Goal: Check status: Check status

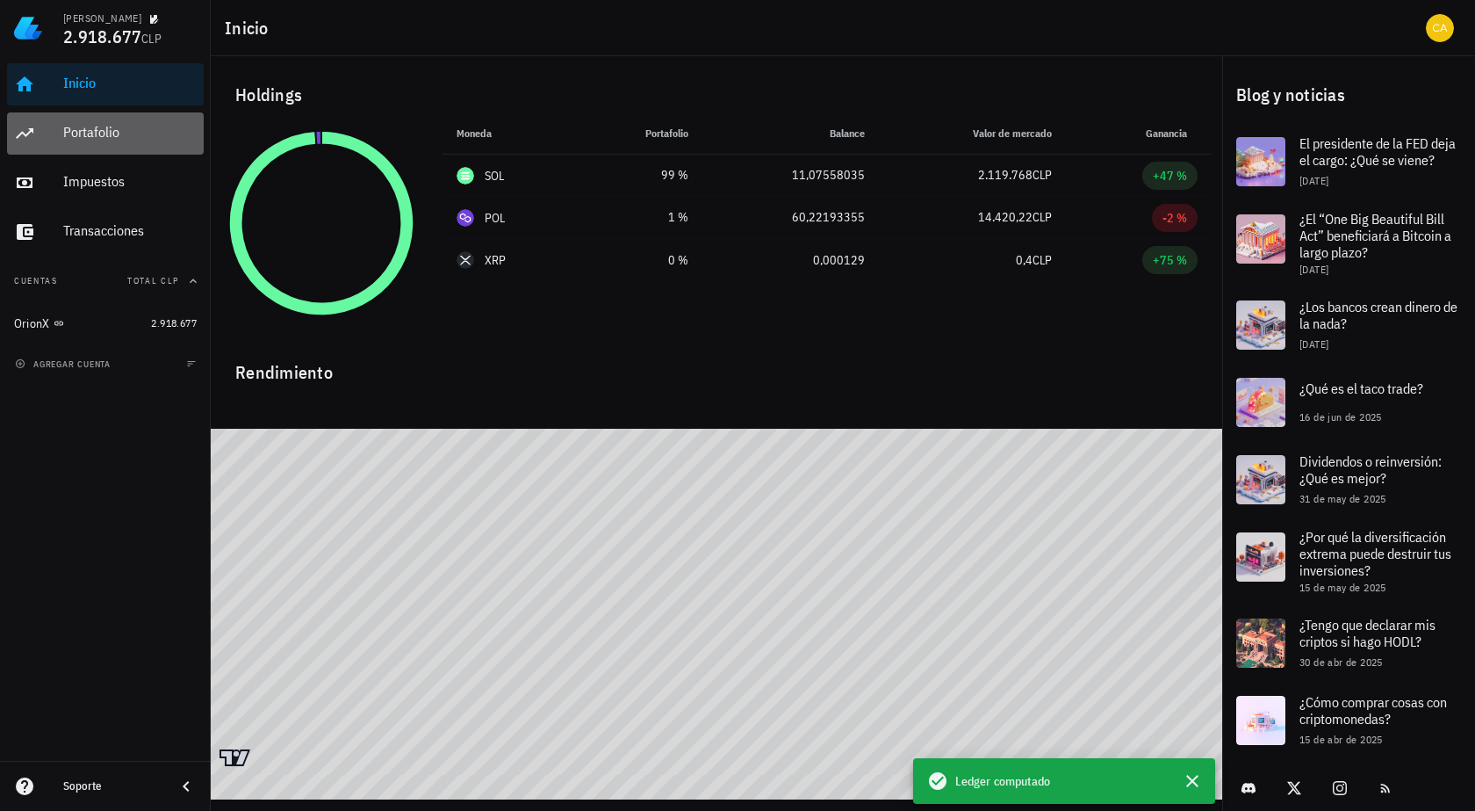
click at [155, 132] on div "Portafolio" at bounding box center [129, 132] width 133 height 17
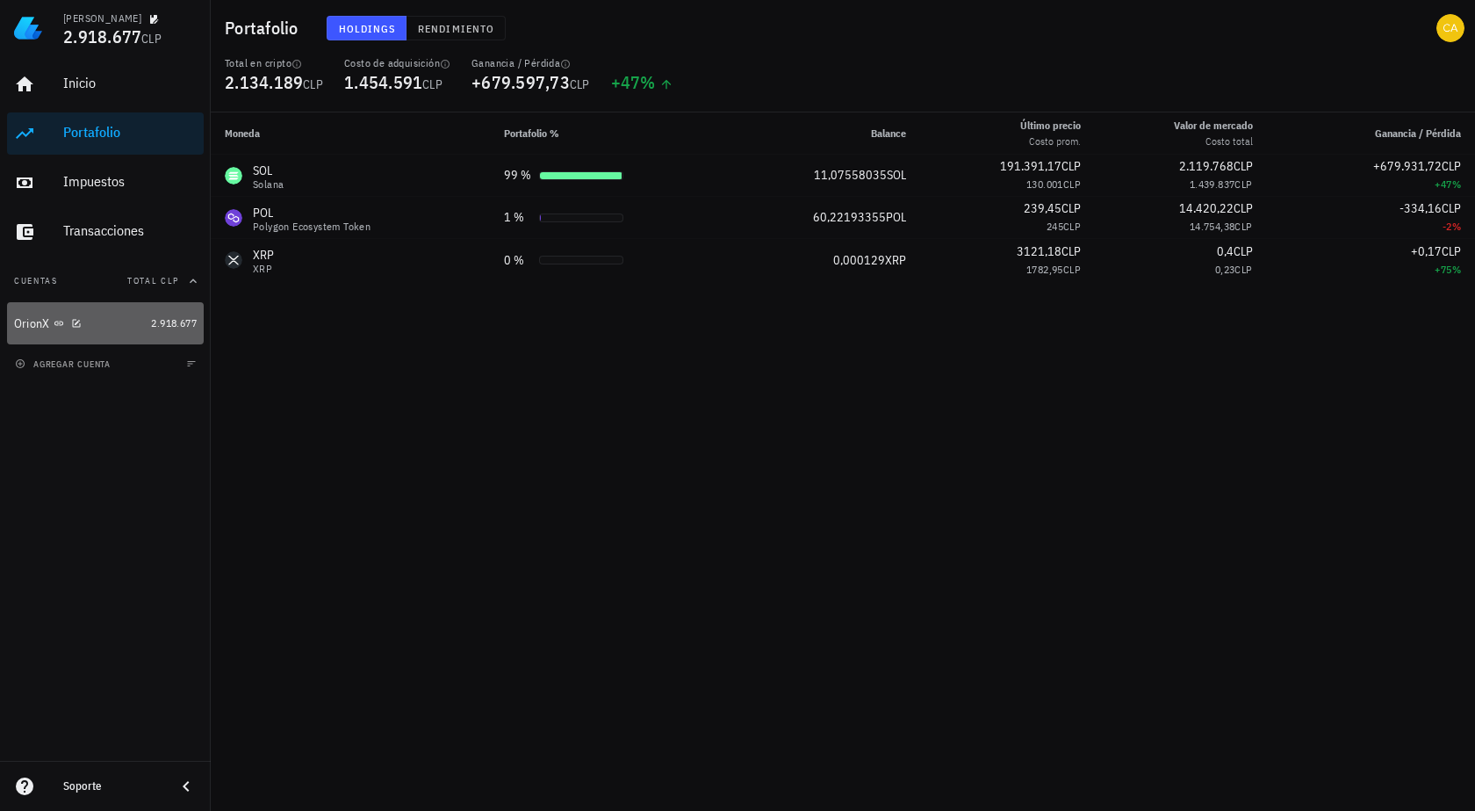
click at [115, 323] on div "OrionX" at bounding box center [79, 323] width 130 height 17
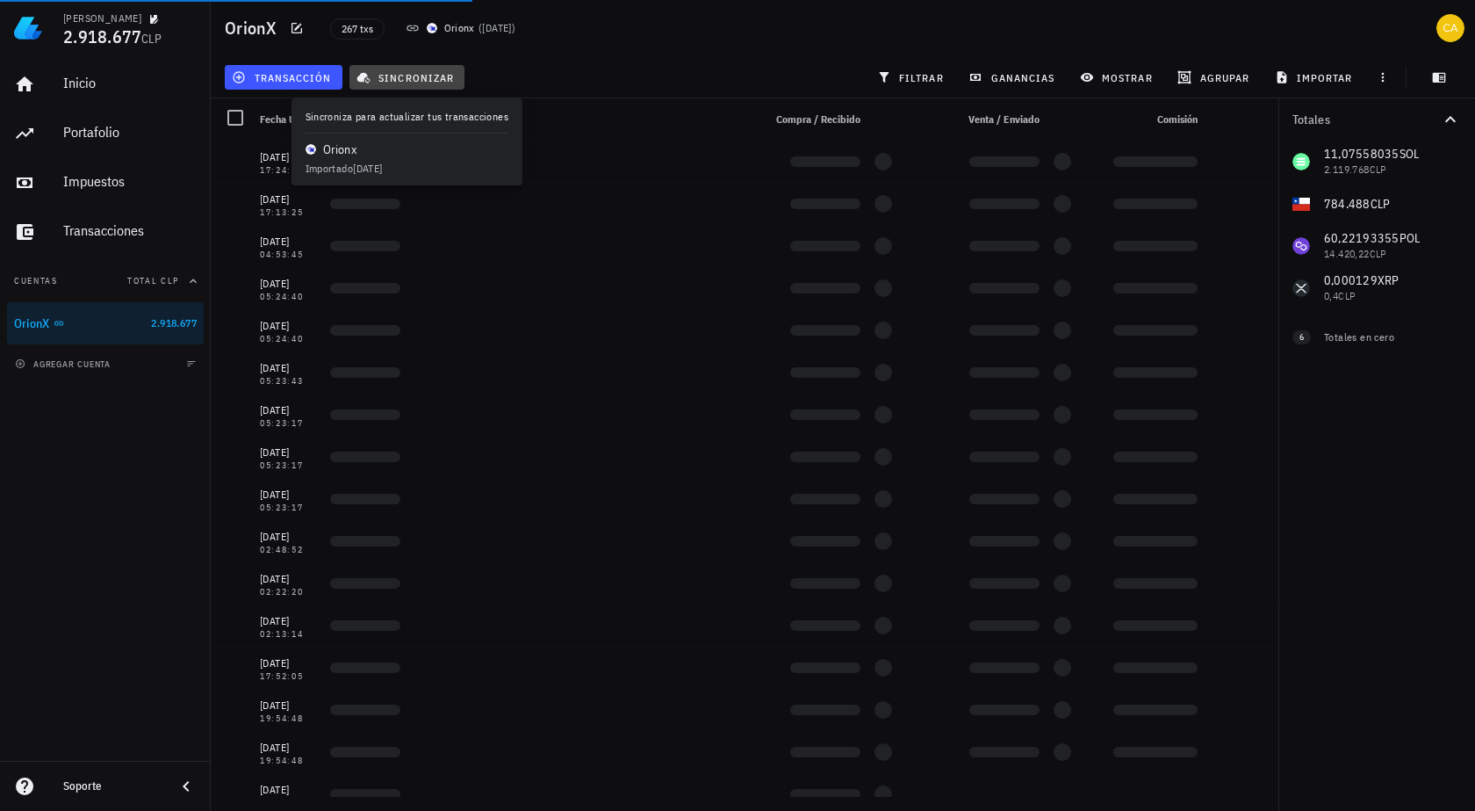
click at [429, 77] on span "sincronizar" at bounding box center [407, 77] width 94 height 14
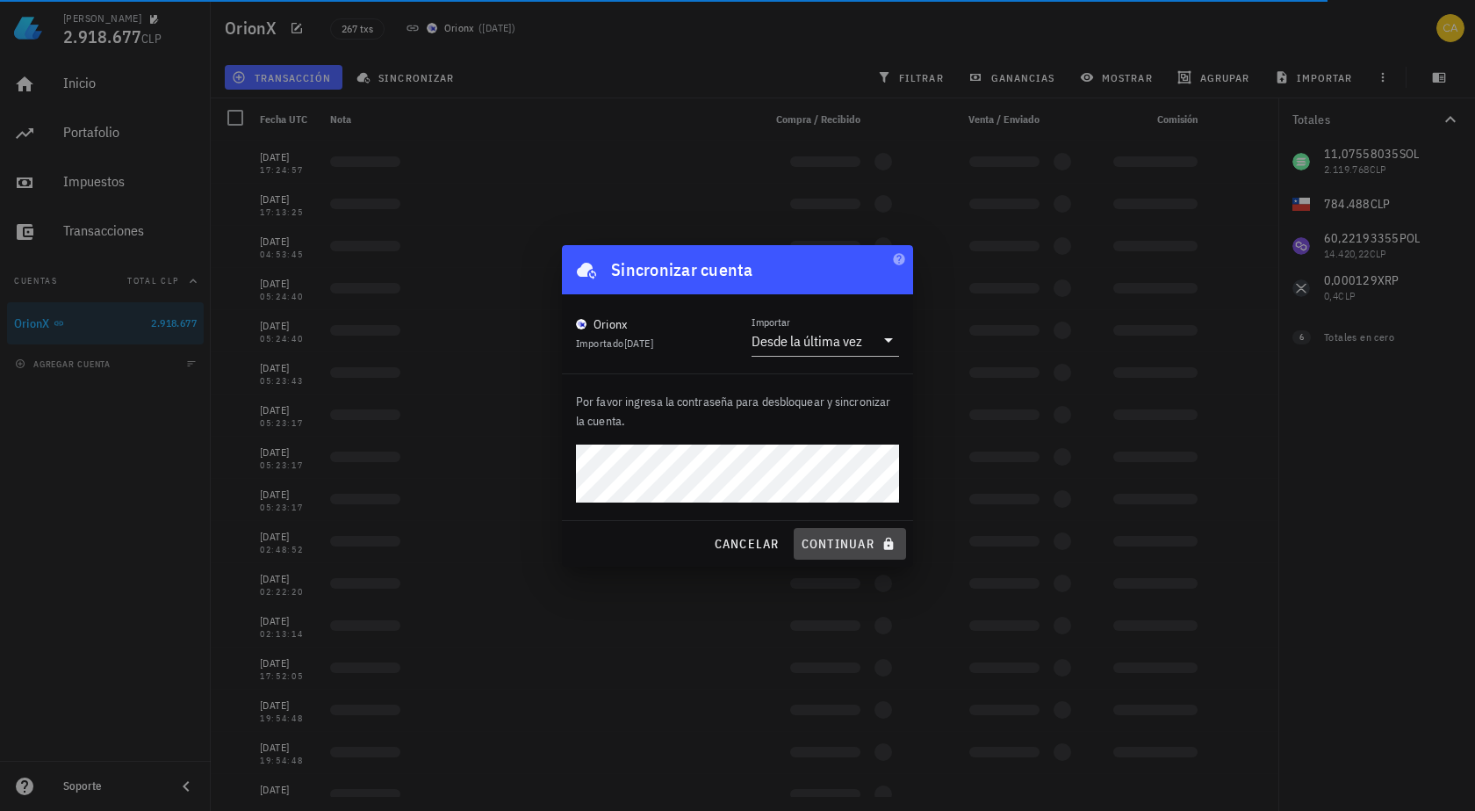
click at [868, 541] on span "continuar" at bounding box center [850, 544] width 98 height 16
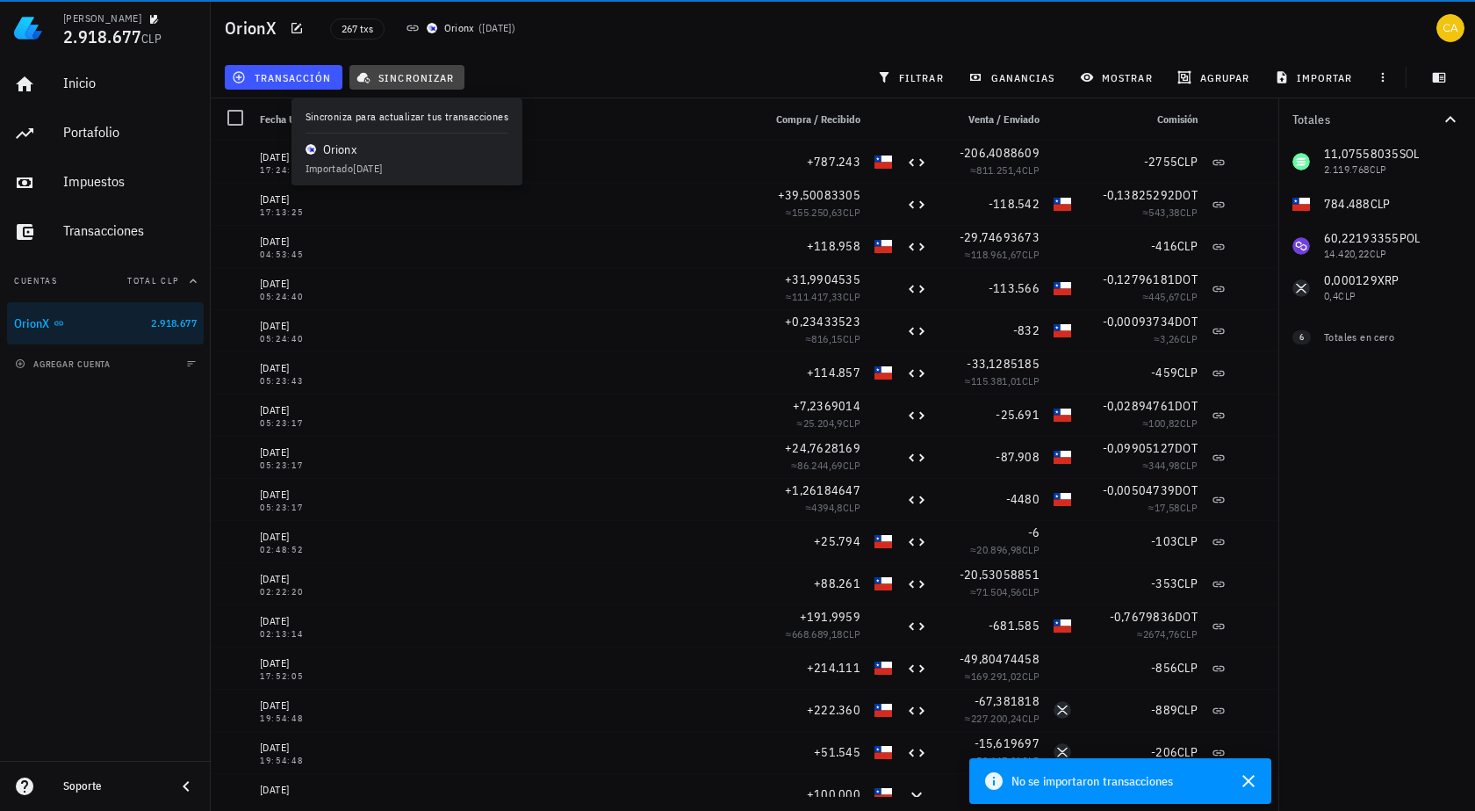
click at [414, 79] on span "sincronizar" at bounding box center [407, 77] width 94 height 14
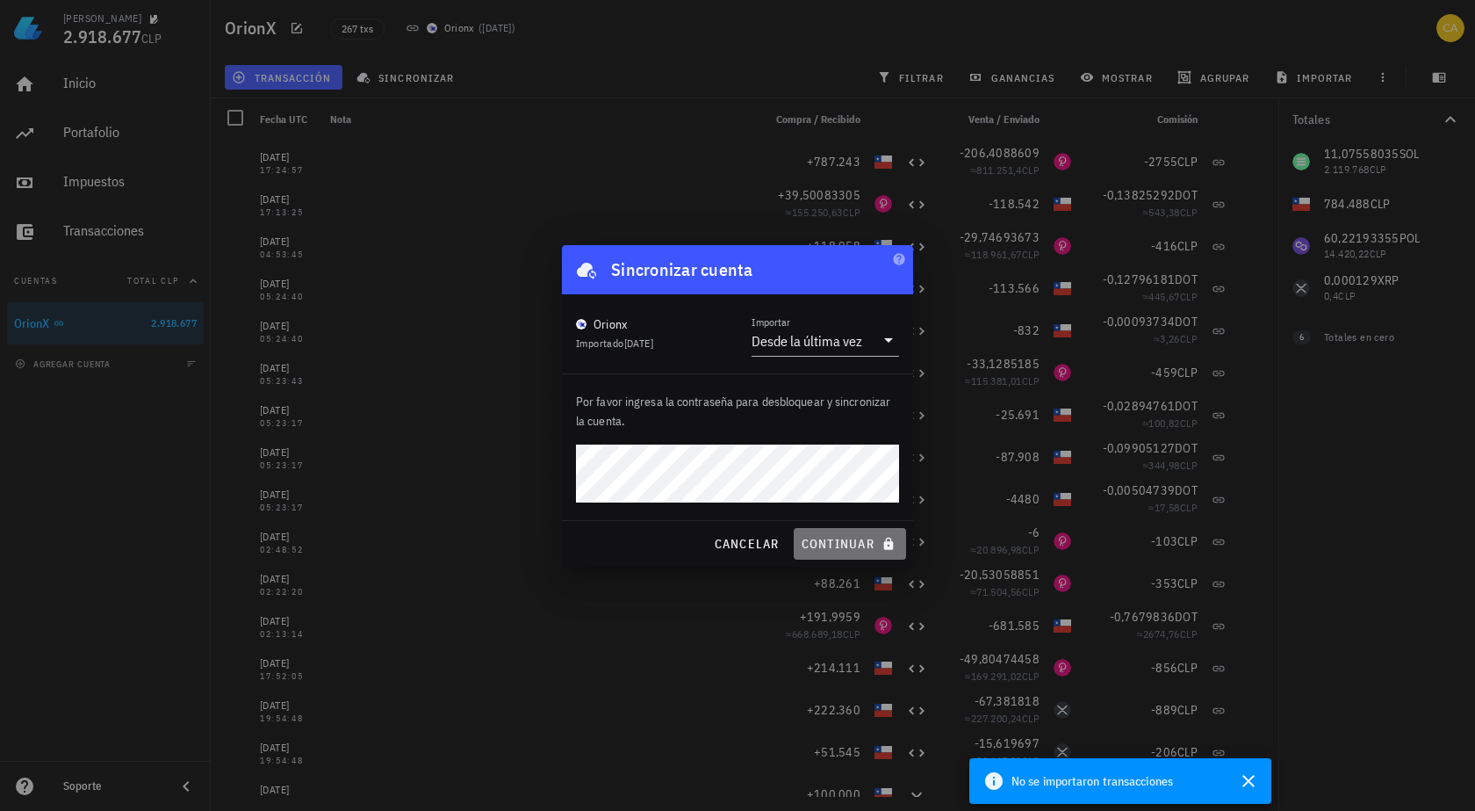
click at [861, 537] on span "continuar" at bounding box center [850, 544] width 98 height 16
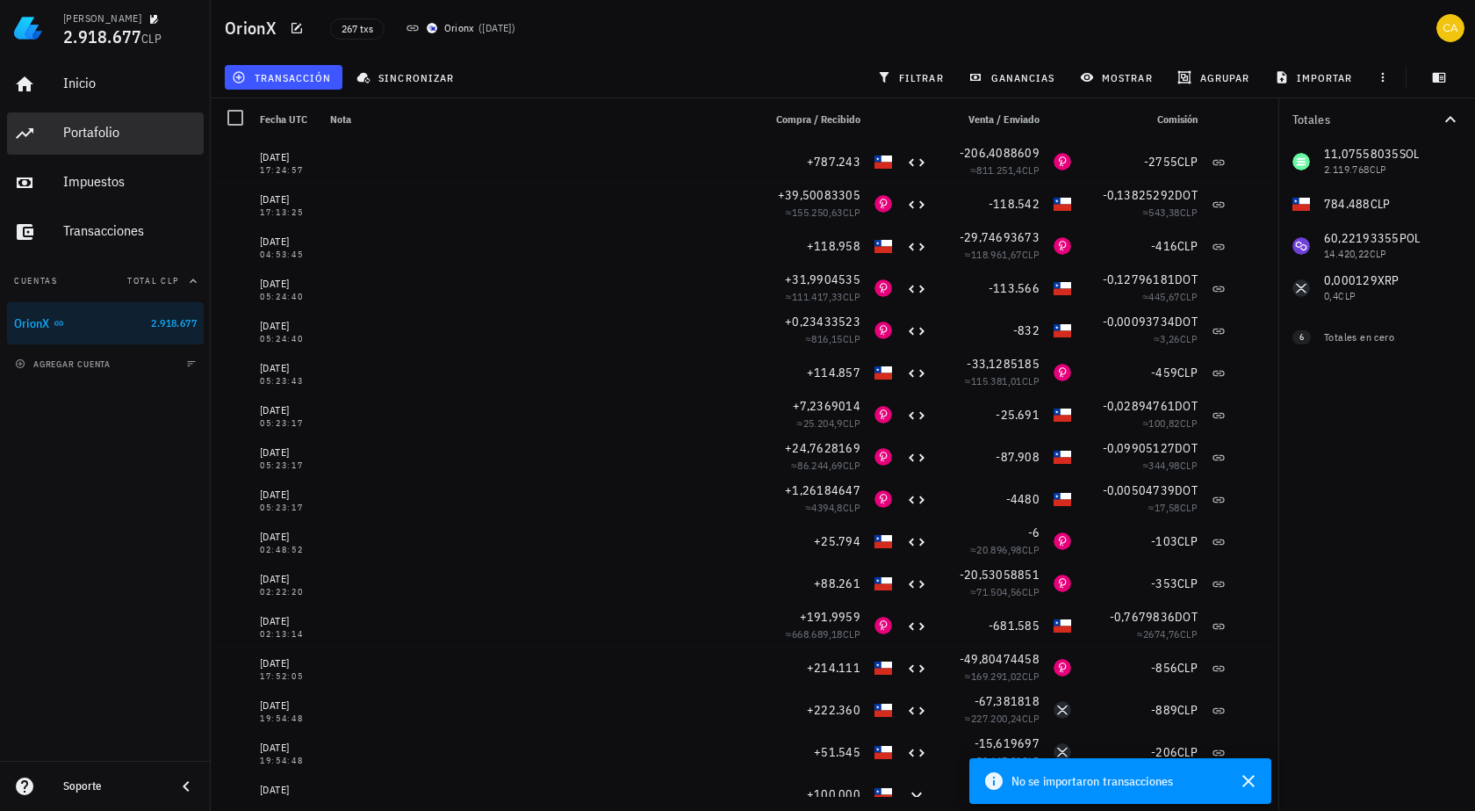
click at [163, 133] on div "Portafolio" at bounding box center [129, 132] width 133 height 17
